Goal: Task Accomplishment & Management: Manage account settings

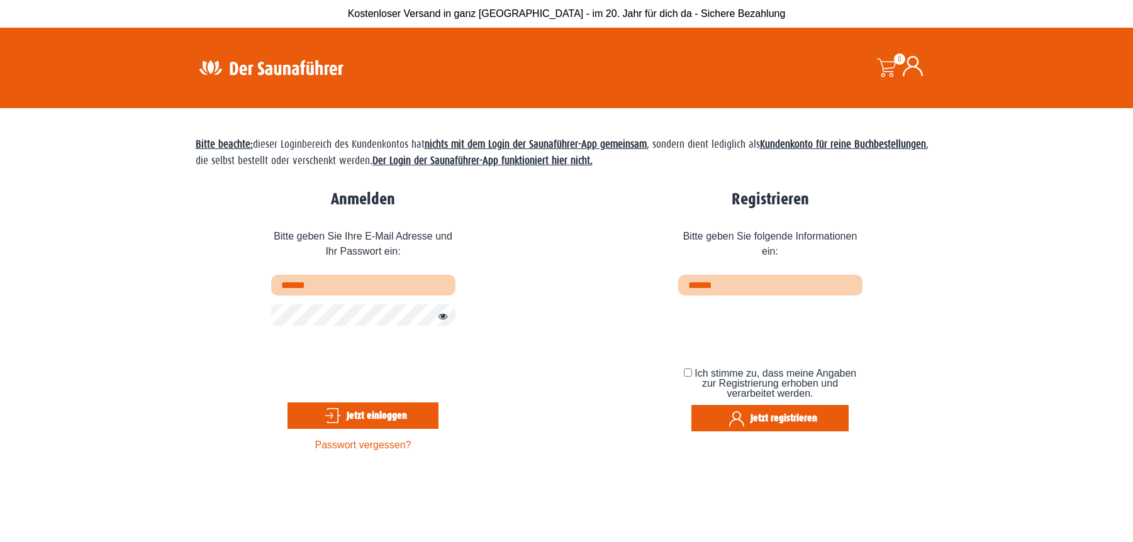
click at [346, 296] on input "text" at bounding box center [363, 285] width 184 height 21
click at [336, 287] on input "text" at bounding box center [363, 285] width 184 height 21
type input "**********"
click at [439, 323] on button "Passwort anzeigen" at bounding box center [439, 316] width 16 height 15
click at [439, 323] on button "Passwort verbergen" at bounding box center [439, 316] width 16 height 15
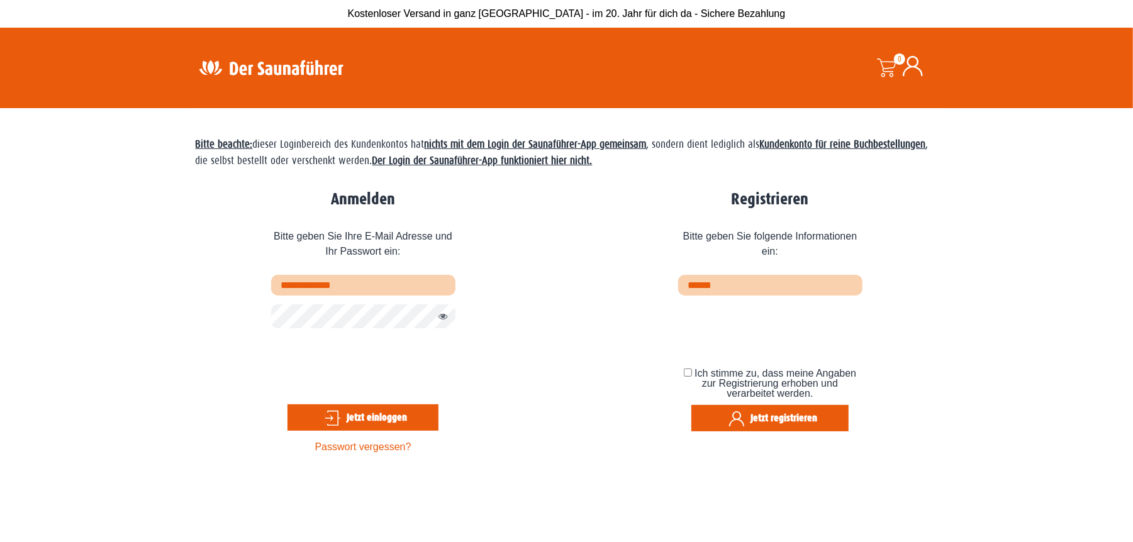
click at [439, 323] on button "Passwort anzeigen" at bounding box center [439, 316] width 16 height 15
click at [439, 323] on button "Passwort verbergen" at bounding box center [439, 316] width 16 height 15
click at [398, 426] on button "Jetzt einloggen" at bounding box center [362, 417] width 151 height 26
